Goal: Task Accomplishment & Management: Use online tool/utility

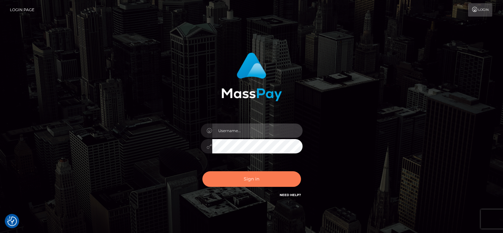
type input "fr.es"
click at [275, 178] on button "Sign in" at bounding box center [251, 179] width 99 height 16
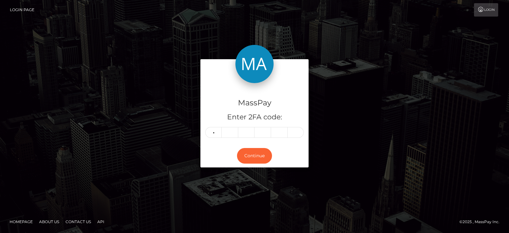
type input "3"
type input "7"
type input "9"
type input "7"
type input "6"
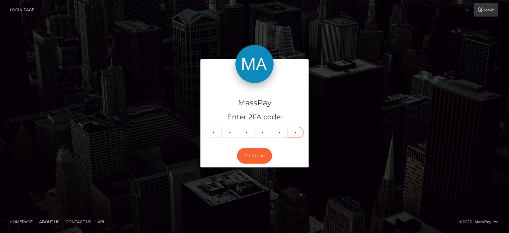
type input "2"
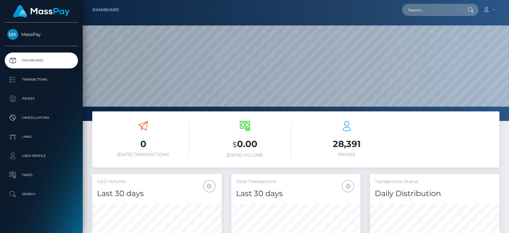
scroll to position [113, 129]
click at [409, 13] on input "text" at bounding box center [432, 10] width 60 height 12
paste input "[EMAIL_ADDRESS][DOMAIN_NAME]"
type input "snitsarenko@i.ua"
drag, startPoint x: 453, startPoint y: 10, endPoint x: 374, endPoint y: 21, distance: 80.3
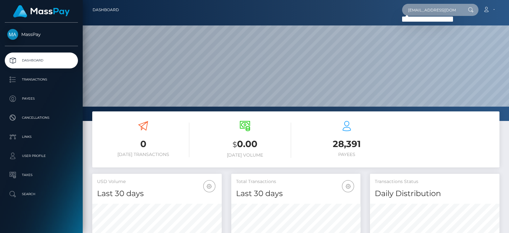
click at [374, 21] on div "Dashboard snitsarenko@i.ua Loading... Loading... Account Logout 0" at bounding box center [296, 116] width 426 height 233
paste input "snitsarenko@i.ua"
type input "snitsarenko@i.ua"
